Goal: Complete application form

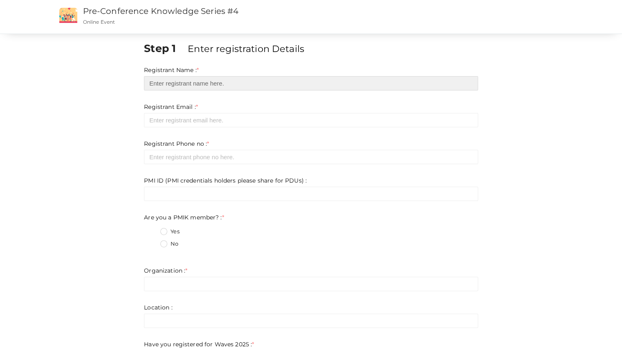
click at [246, 84] on input "text" at bounding box center [311, 83] width 334 height 14
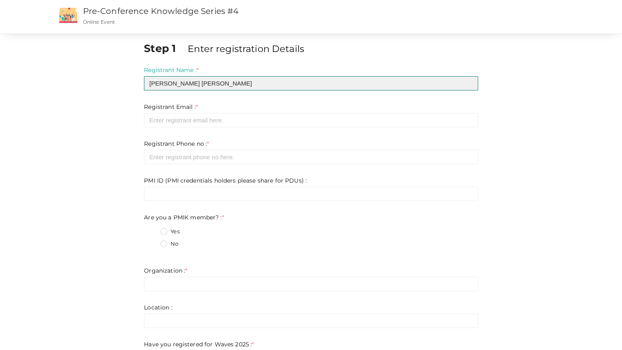
type input "[PERSON_NAME] [PERSON_NAME]"
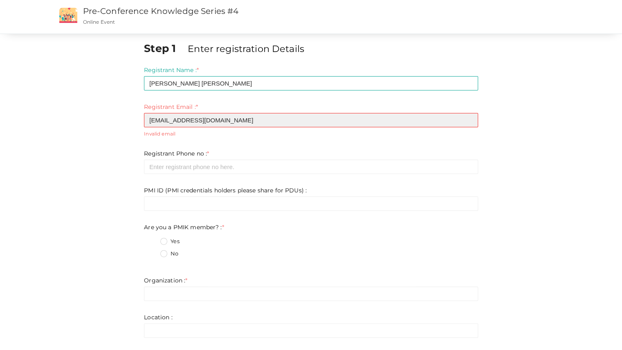
type input "[EMAIL_ADDRESS][DOMAIN_NAME]"
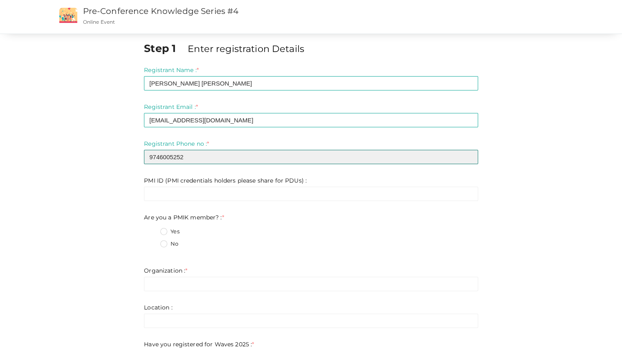
type input "9746005252"
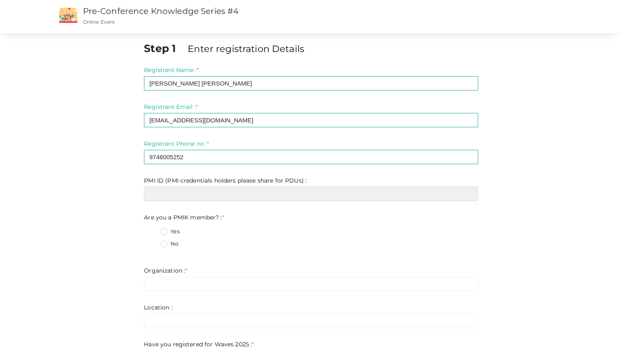
paste input "2818356"
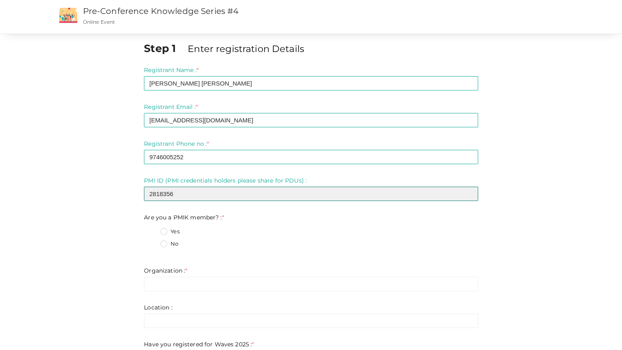
type input "2818356"
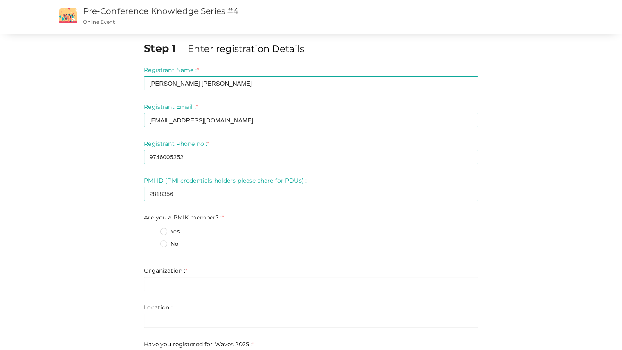
click at [162, 233] on label "Yes" at bounding box center [169, 231] width 19 height 8
click at [152, 229] on member\?\+0 "Yes" at bounding box center [152, 229] width 0 height 0
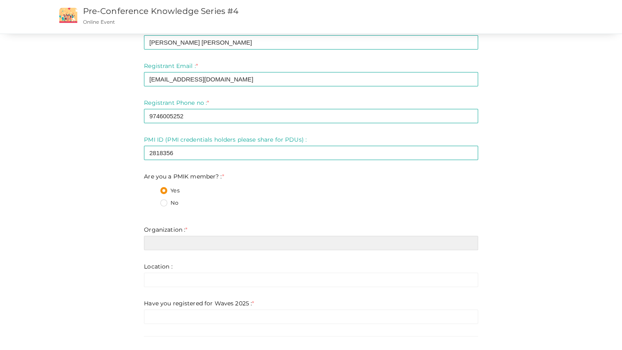
click at [158, 240] on input "text" at bounding box center [311, 242] width 334 height 14
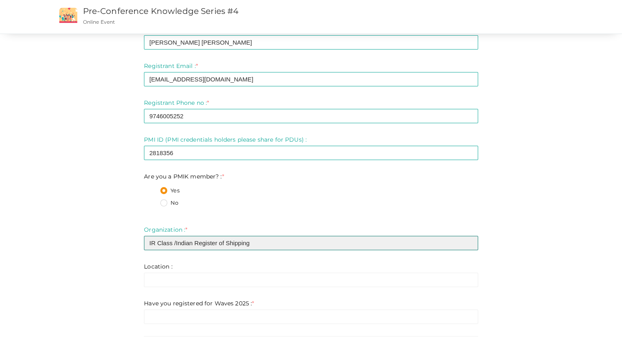
type input "IR Class /Indian Register of Shipping"
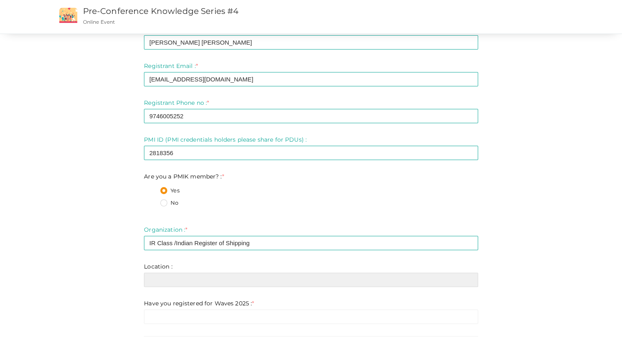
click at [173, 285] on input "text" at bounding box center [311, 279] width 334 height 14
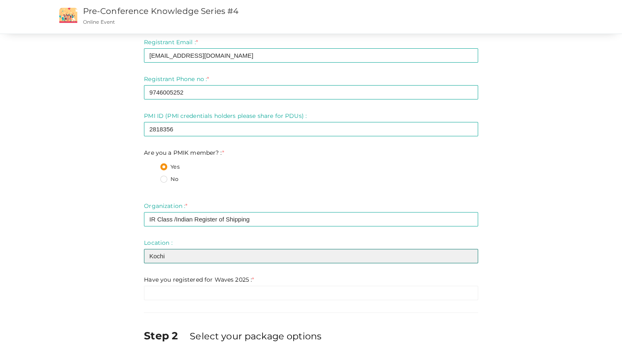
scroll to position [82, 0]
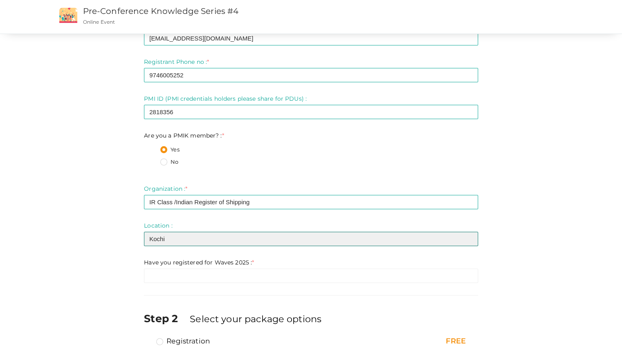
type input "Kochi"
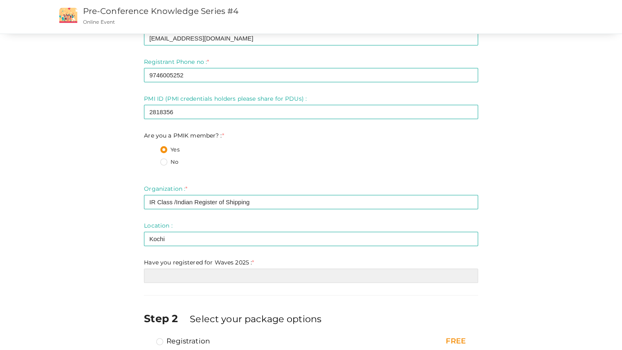
click at [181, 282] on input "text" at bounding box center [311, 275] width 334 height 14
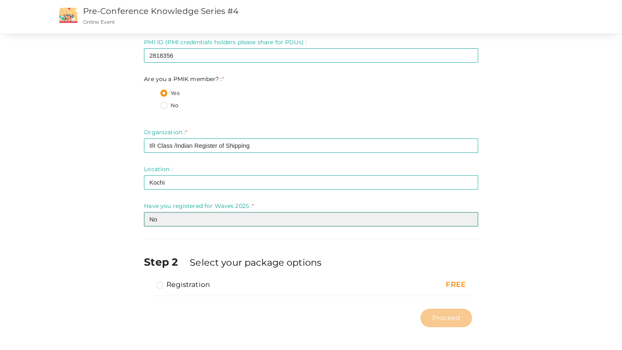
scroll to position [139, 0]
type input "No"
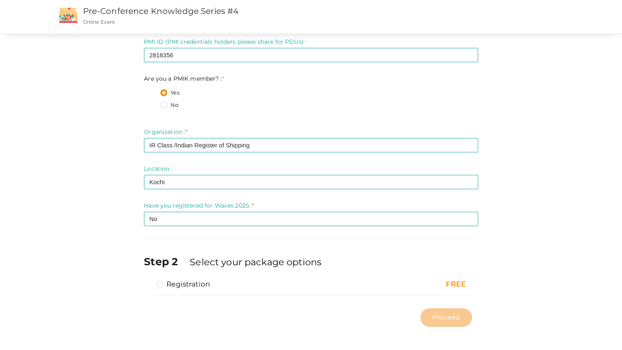
click at [159, 285] on label "Registration" at bounding box center [183, 284] width 54 height 10
click at [148, 280] on input "Registration" at bounding box center [148, 280] width 0 height 0
click at [455, 313] on span "Proceed" at bounding box center [446, 316] width 28 height 9
